Goal: Find specific page/section: Find specific page/section

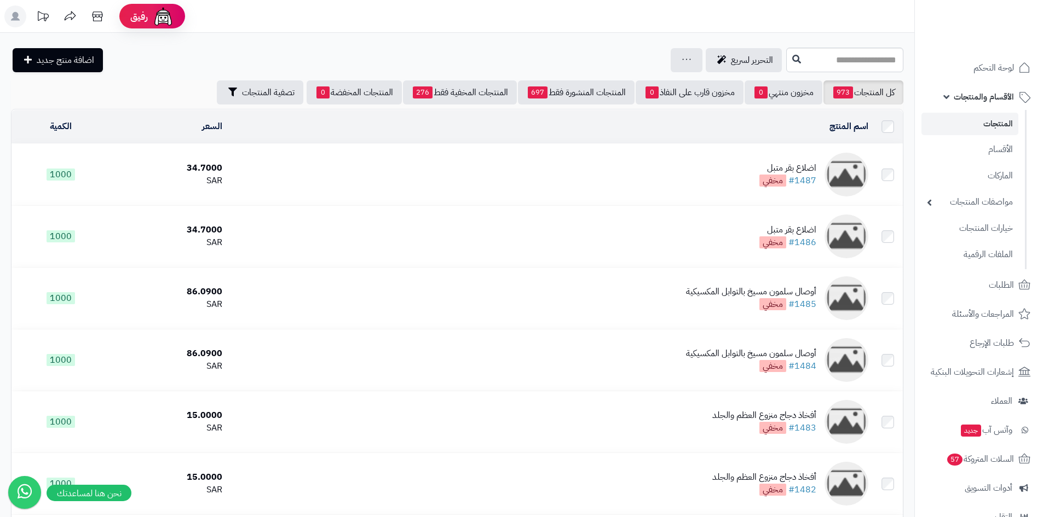
click at [999, 118] on link "المنتجات" at bounding box center [969, 124] width 97 height 22
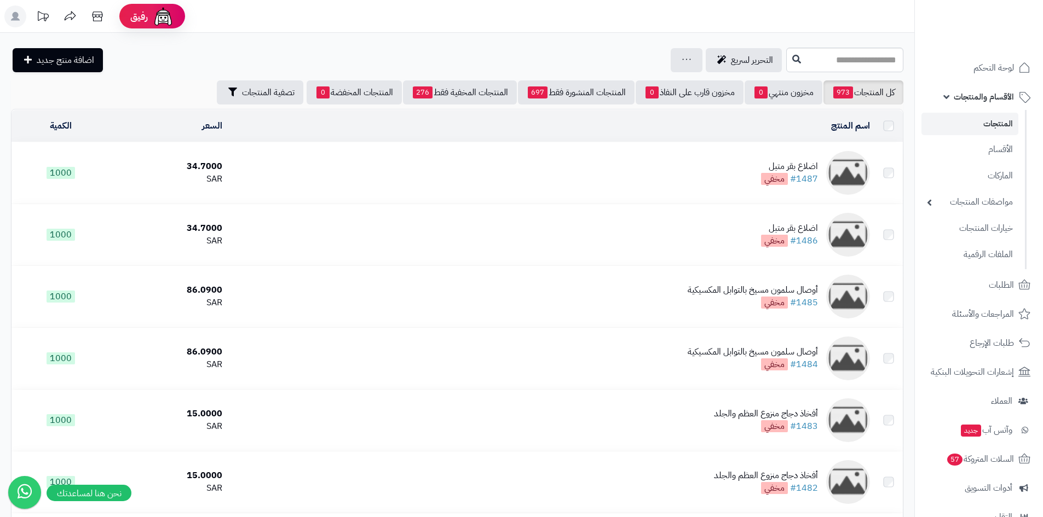
click at [947, 97] on link "الأقسام والمنتجات" at bounding box center [978, 97] width 115 height 26
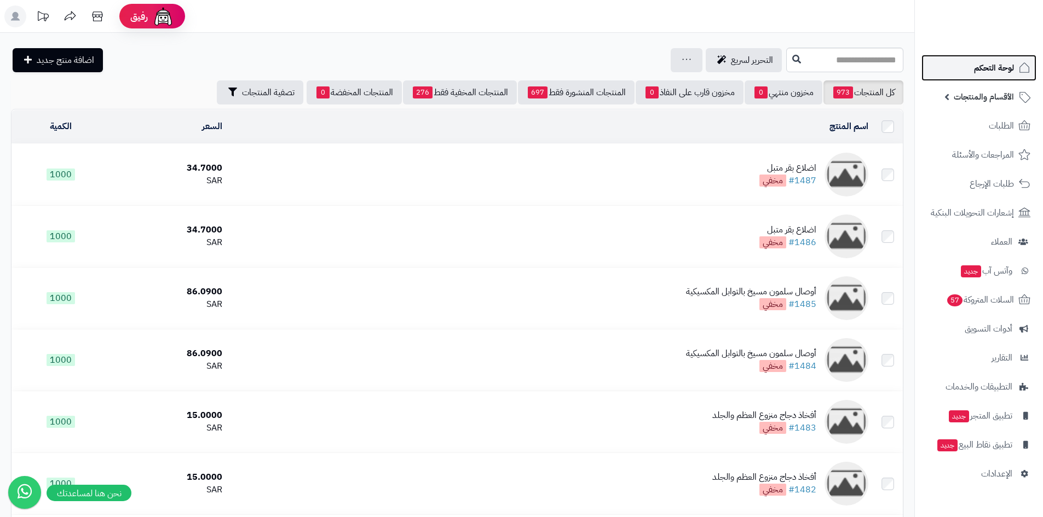
click at [1004, 71] on span "لوحة التحكم" at bounding box center [994, 67] width 40 height 15
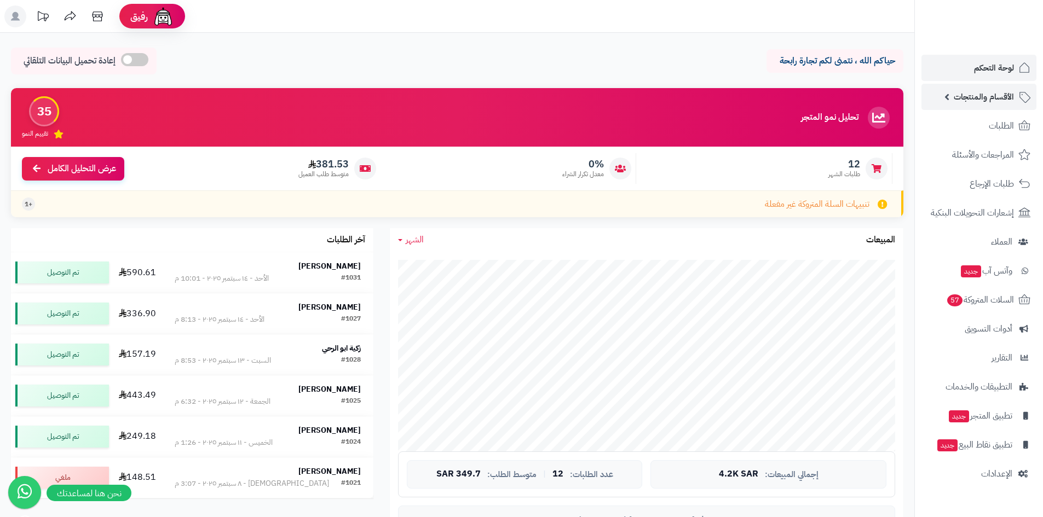
click at [949, 103] on link "الأقسام والمنتجات" at bounding box center [978, 97] width 115 height 26
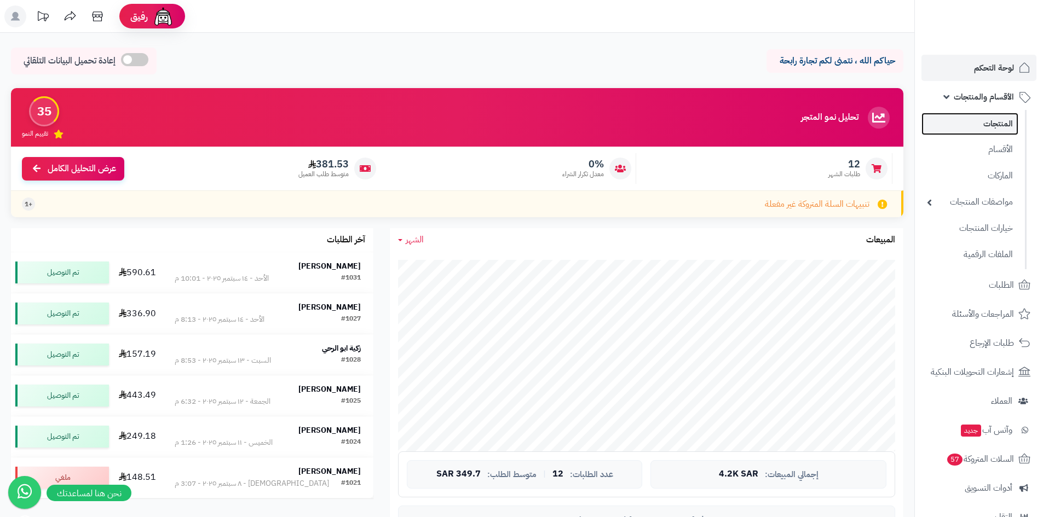
click at [998, 122] on link "المنتجات" at bounding box center [969, 124] width 97 height 22
